Goal: Information Seeking & Learning: Learn about a topic

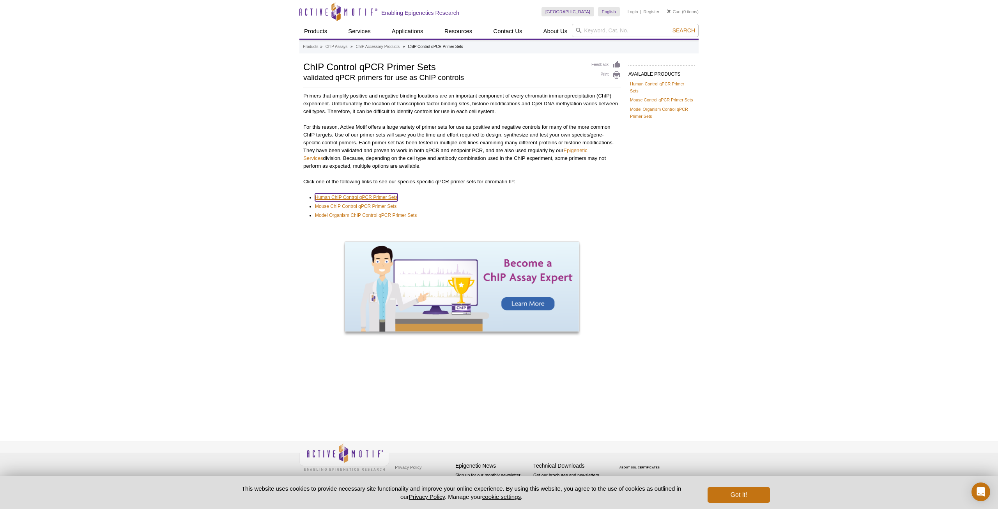
click at [376, 195] on link "Human ChIP Control qPCR Primer Sets" at bounding box center [356, 197] width 83 height 8
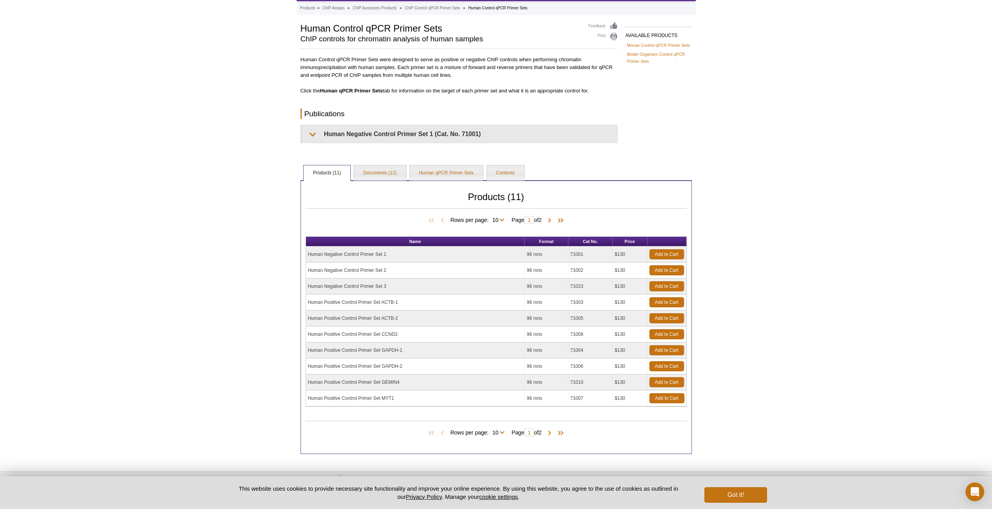
scroll to position [39, 0]
click at [453, 177] on link "Human qPCR Primer Sets" at bounding box center [446, 173] width 73 height 16
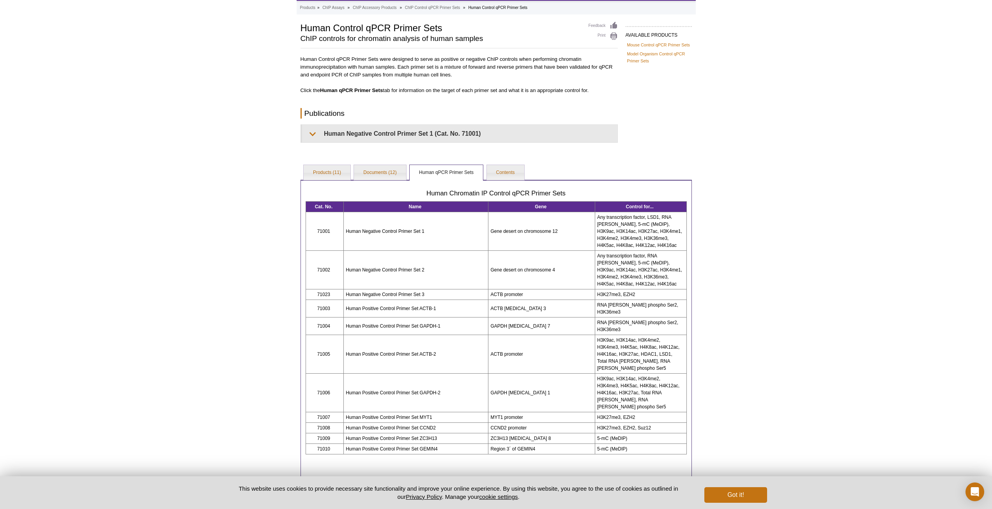
scroll to position [75, 0]
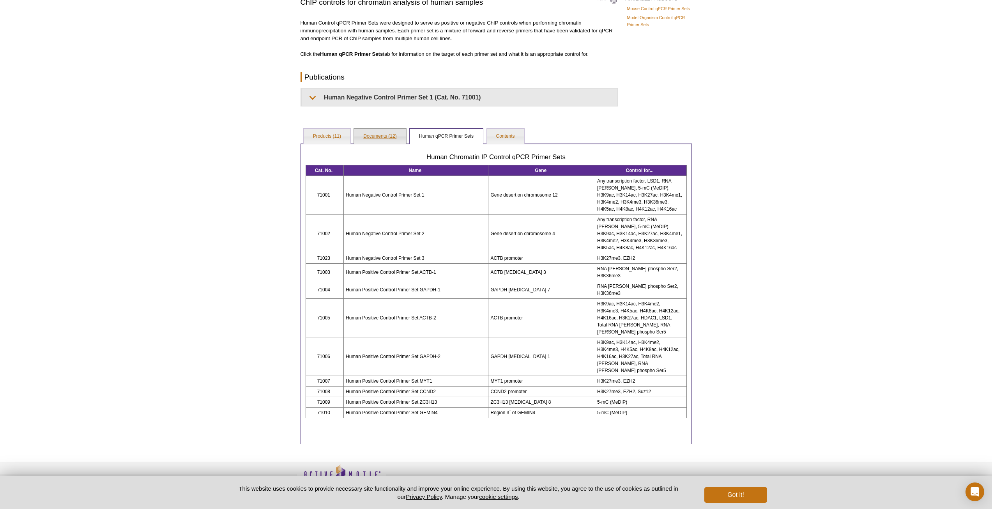
click at [391, 134] on link "Documents (12)" at bounding box center [380, 137] width 52 height 16
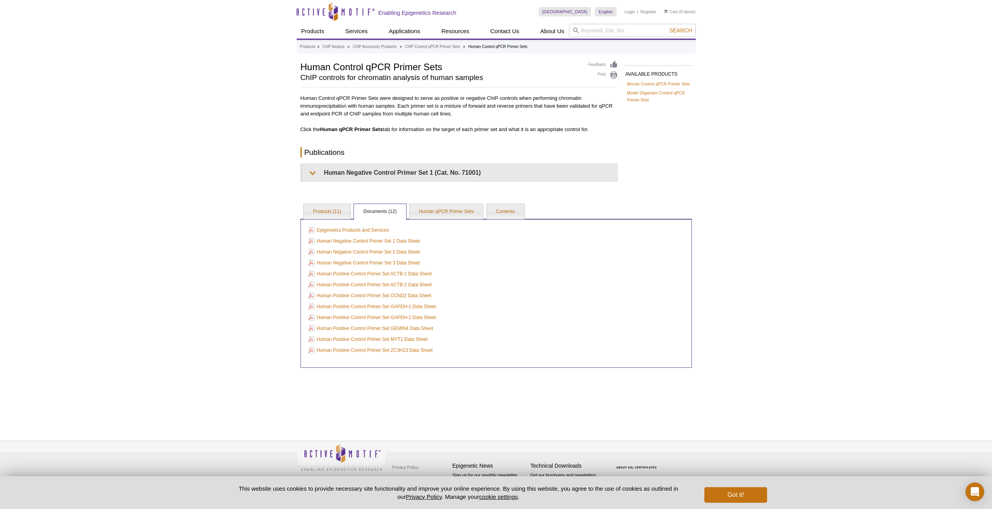
scroll to position [0, 0]
click at [329, 210] on link "Products (11)" at bounding box center [329, 212] width 47 height 16
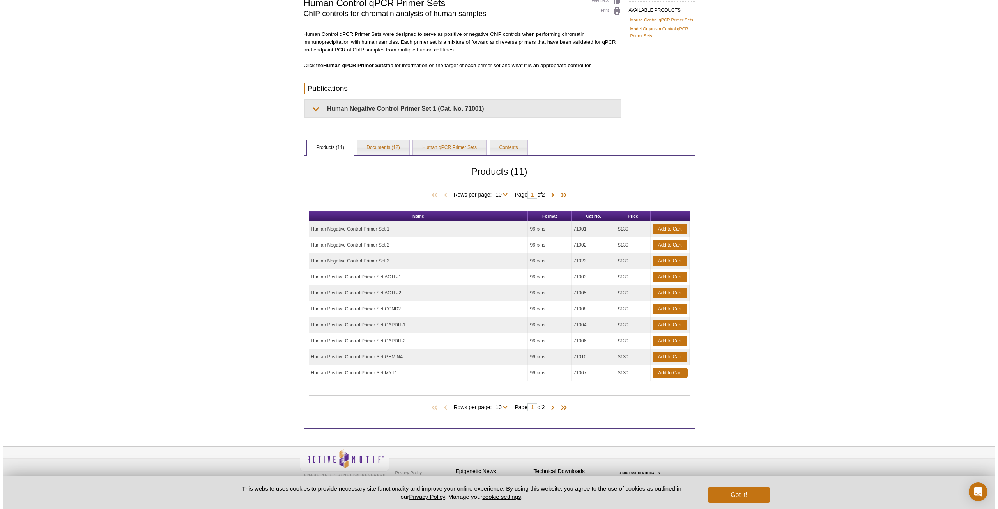
scroll to position [69, 0]
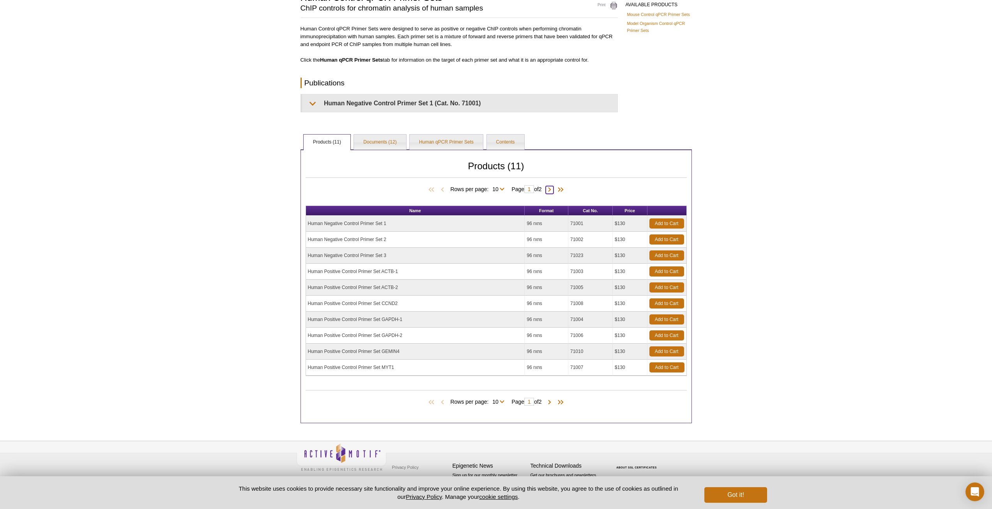
click at [553, 186] on span at bounding box center [550, 190] width 8 height 8
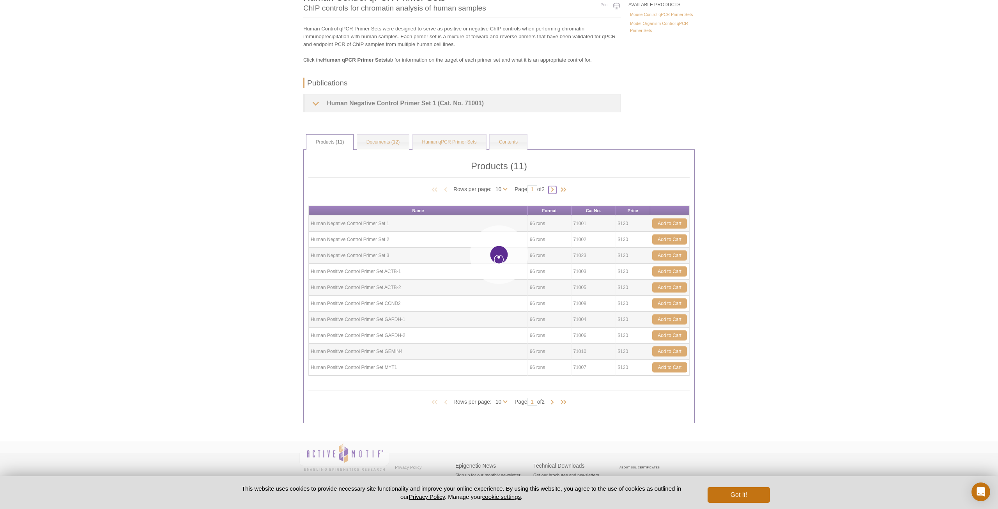
type input "2"
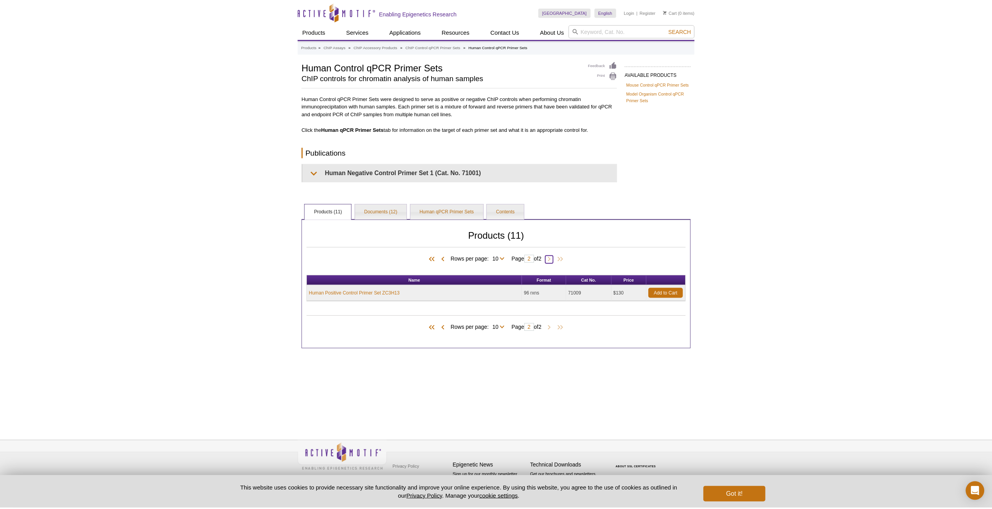
scroll to position [0, 0]
click at [442, 260] on span at bounding box center [446, 259] width 8 height 8
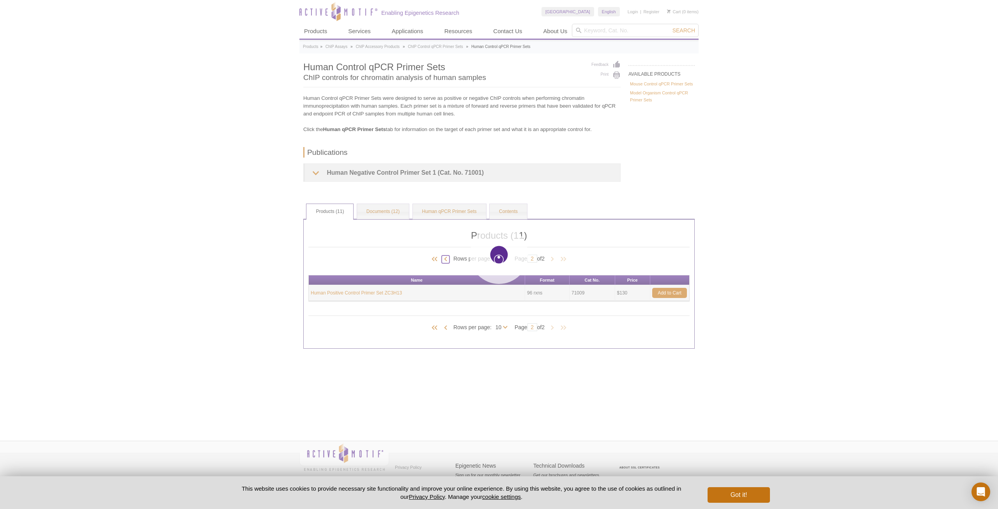
type input "1"
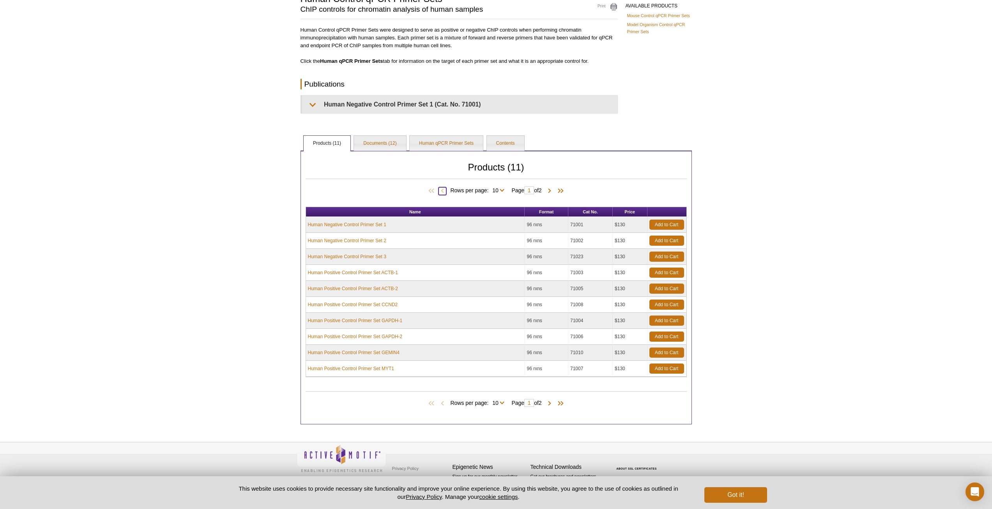
scroll to position [69, 0]
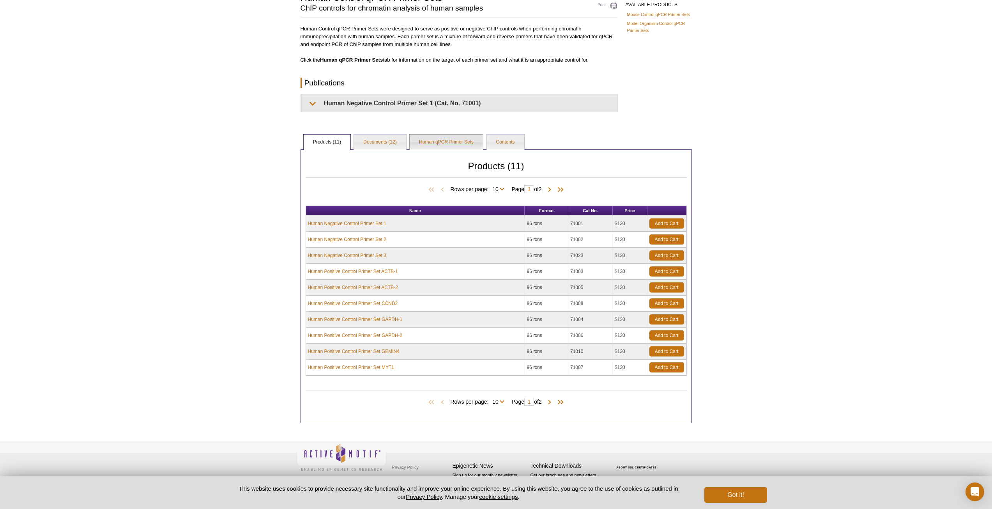
click at [456, 140] on link "Human qPCR Primer Sets" at bounding box center [446, 142] width 73 height 16
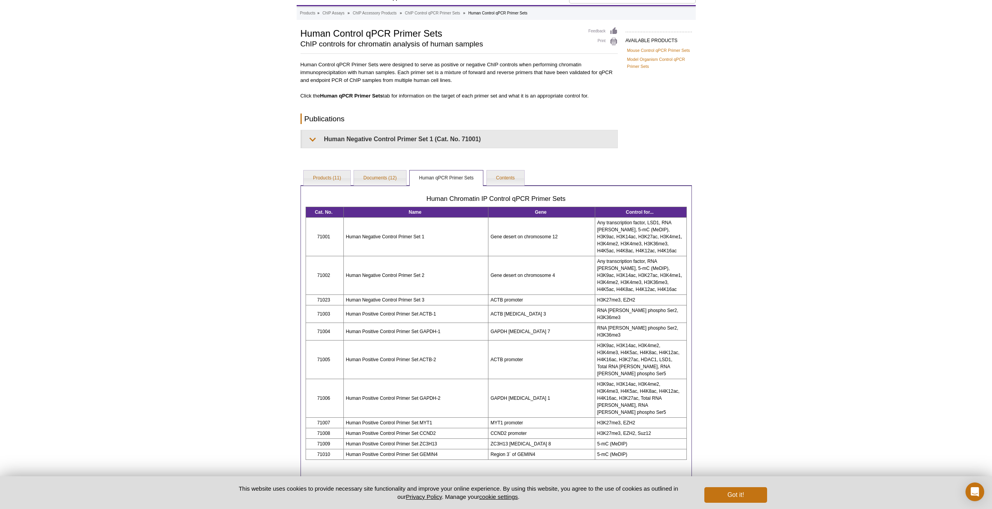
scroll to position [0, 0]
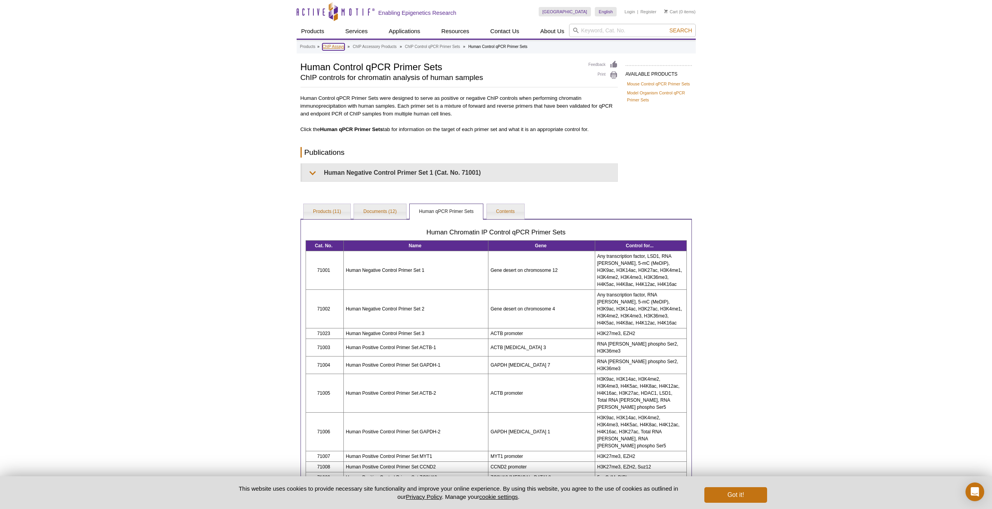
click at [342, 46] on link "ChIP Assays" at bounding box center [333, 46] width 22 height 7
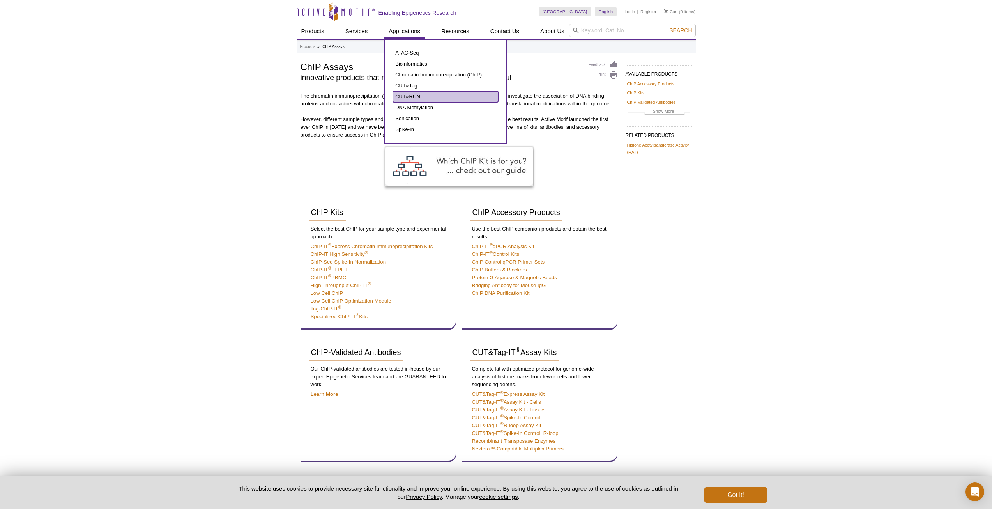
click at [401, 99] on link "CUT&RUN" at bounding box center [445, 96] width 105 height 11
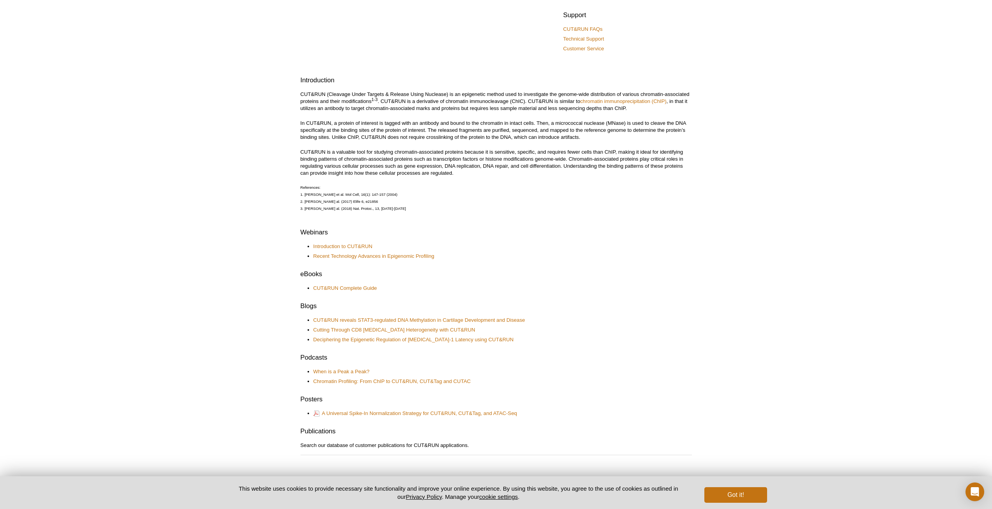
scroll to position [156, 0]
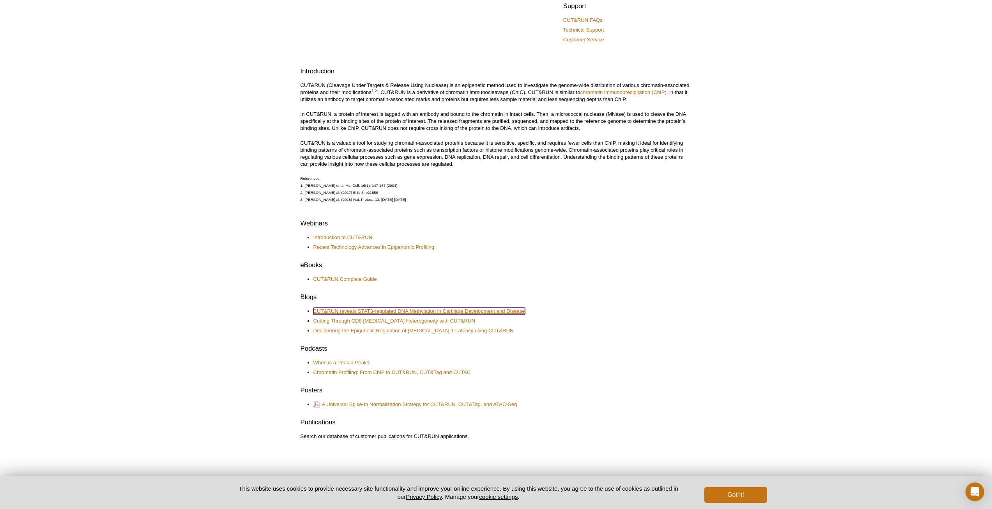
click at [508, 309] on link "CUT&RUN reveals STAT3-regulated DNA Methylation in Cartilage Development and Di…" at bounding box center [419, 311] width 212 height 7
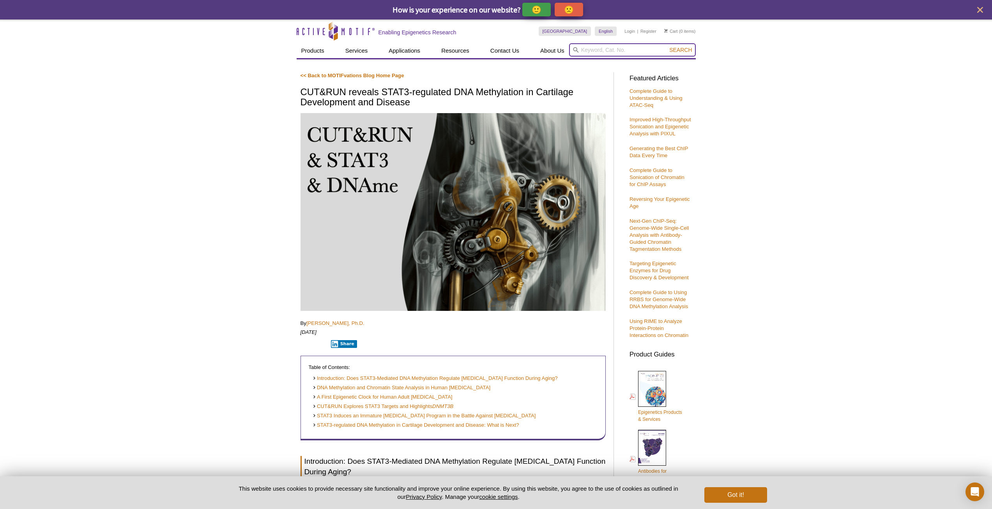
click at [625, 51] on input "search" at bounding box center [632, 49] width 127 height 13
click at [596, 49] on input "search" at bounding box center [632, 49] width 127 height 13
type input "gluocorticoid receptor"
click at [667, 46] on button "Search" at bounding box center [680, 49] width 27 height 7
